Goal: Task Accomplishment & Management: Manage account settings

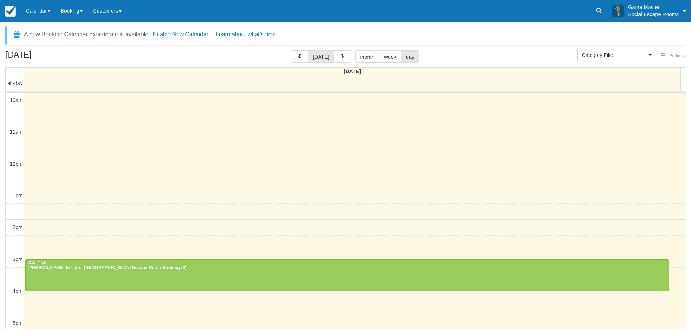
select select
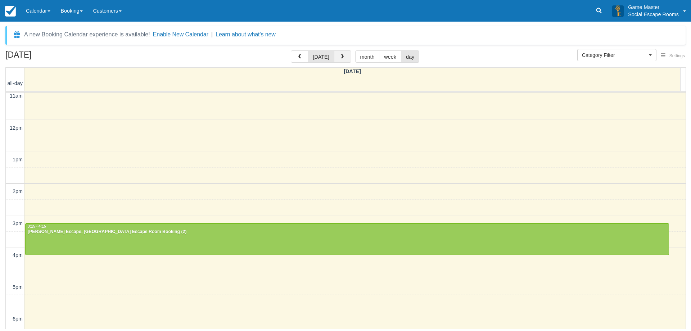
click at [342, 59] on span "button" at bounding box center [342, 56] width 5 height 5
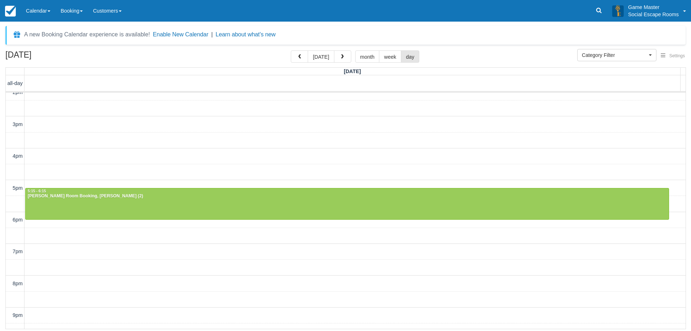
scroll to position [144, 0]
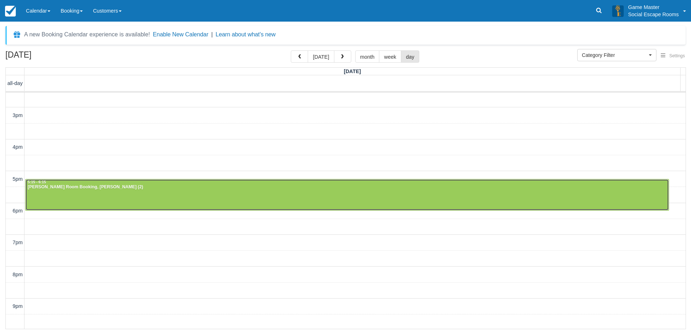
click at [271, 188] on div "Penn Burrows - Ransom Room Booking, Ransom (2)" at bounding box center [347, 187] width 640 height 6
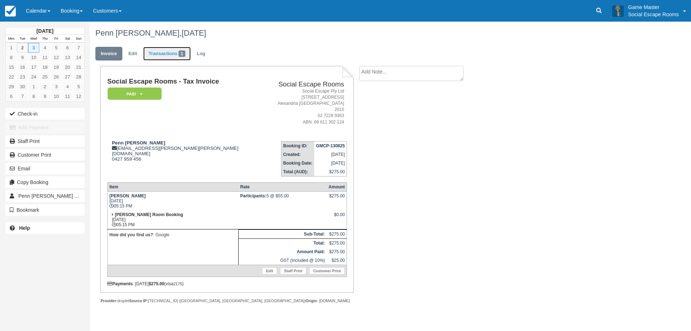
click at [175, 53] on link "Transactions 1" at bounding box center [167, 54] width 48 height 14
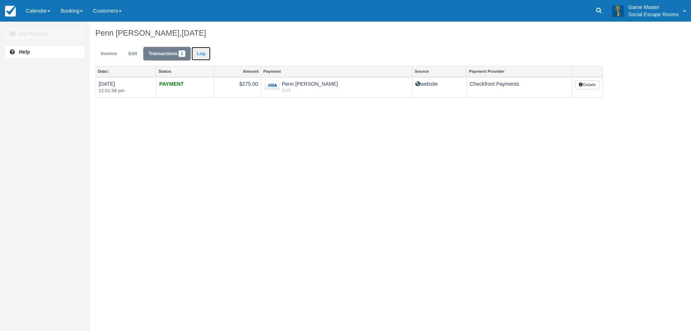
click at [201, 54] on link "Log" at bounding box center [201, 54] width 19 height 14
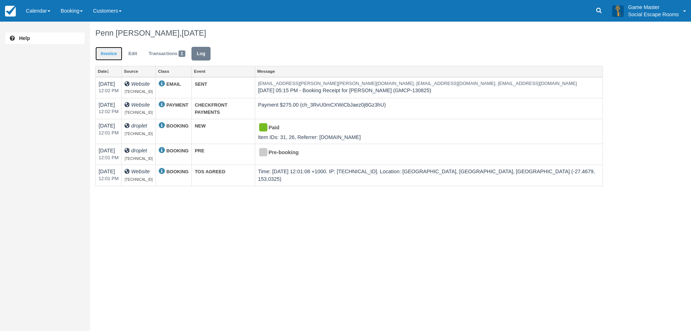
click at [103, 58] on link "Invoice" at bounding box center [108, 54] width 27 height 14
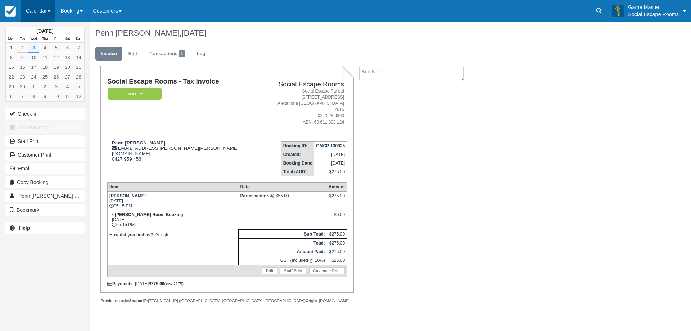
click at [39, 6] on link "Calendar" at bounding box center [38, 11] width 35 height 22
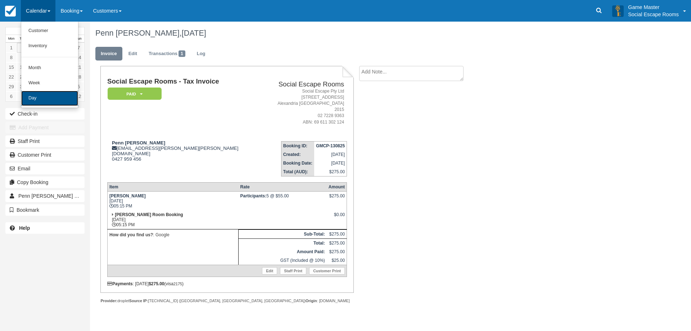
click at [47, 99] on link "Day" at bounding box center [49, 98] width 57 height 15
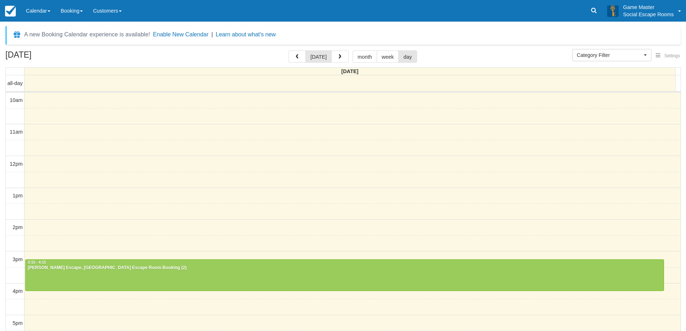
select select
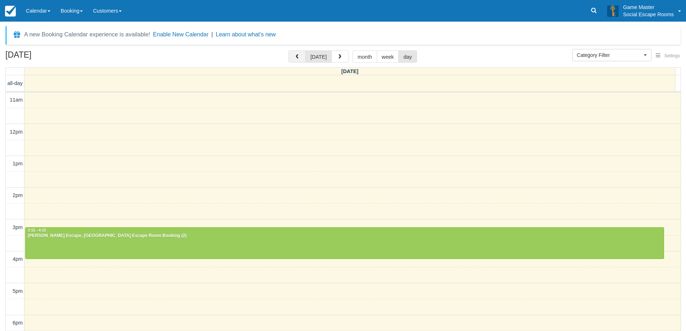
click at [298, 60] on button "button" at bounding box center [296, 56] width 17 height 12
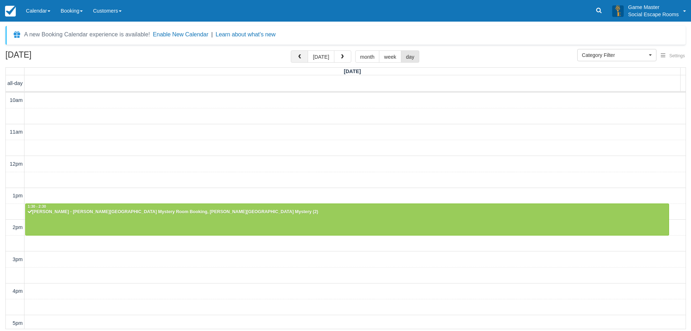
scroll to position [32, 0]
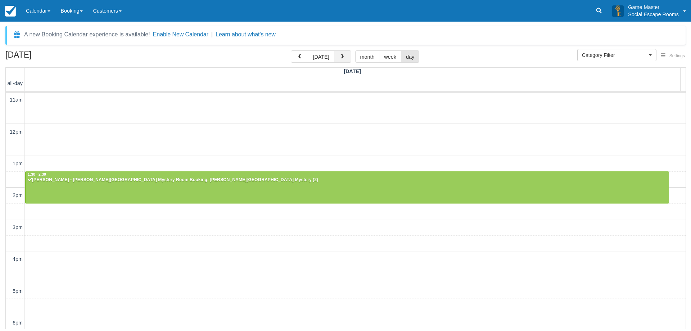
click at [346, 62] on button "button" at bounding box center [342, 56] width 17 height 12
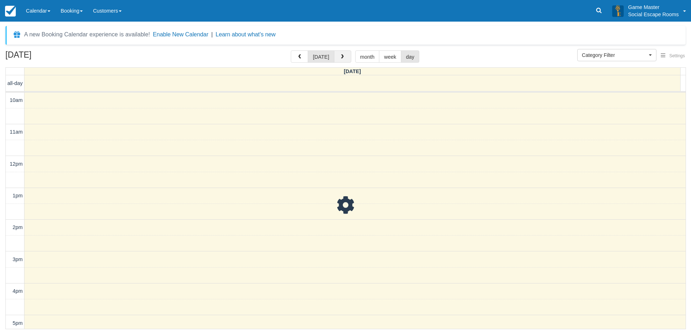
scroll to position [32, 0]
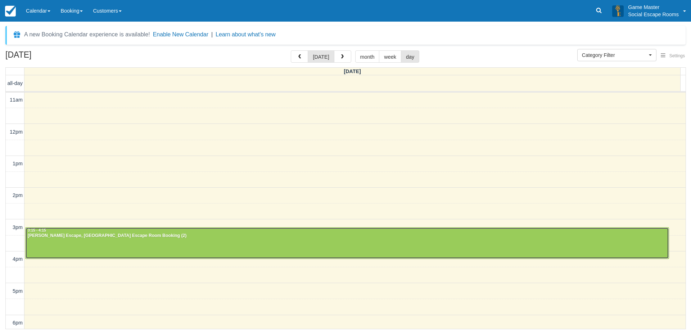
click at [420, 243] on div at bounding box center [348, 243] width 644 height 31
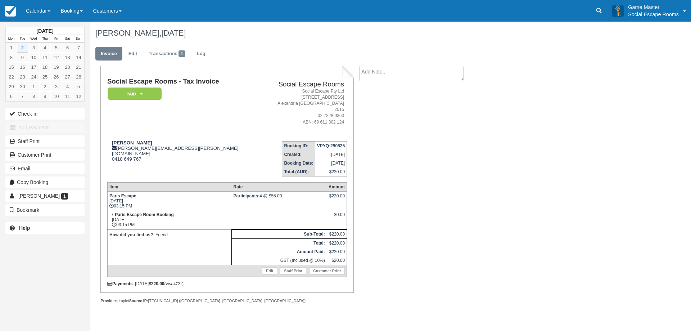
click at [257, 198] on td "Participants: 4 @ $55.00" at bounding box center [279, 200] width 95 height 19
click at [44, 6] on link "Calendar" at bounding box center [38, 11] width 35 height 22
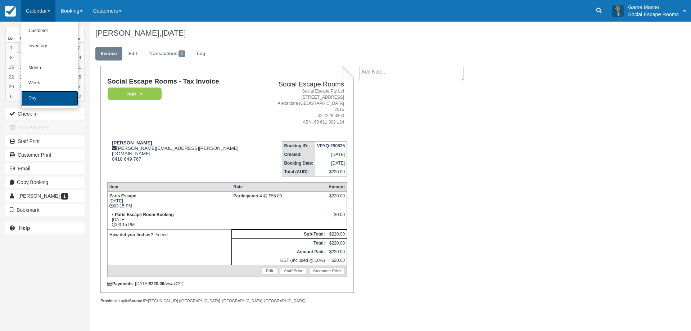
click at [54, 94] on link "Day" at bounding box center [49, 98] width 57 height 15
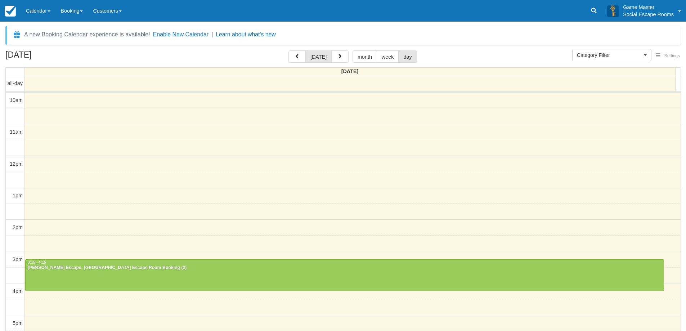
select select
